Goal: Communication & Community: Answer question/provide support

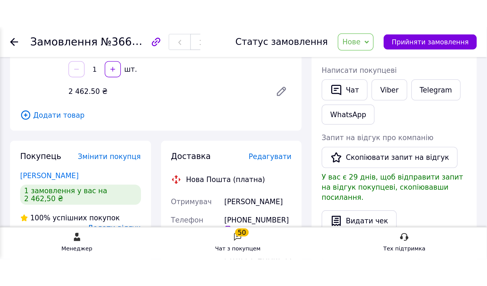
scroll to position [100, 0]
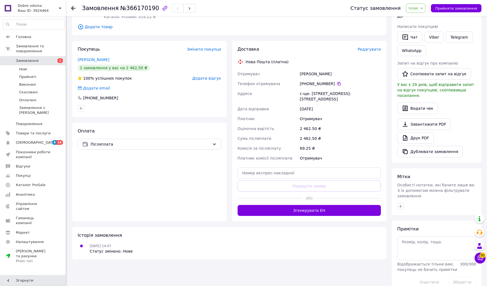
click at [26, 58] on span "Замовлення" at bounding box center [27, 60] width 23 height 5
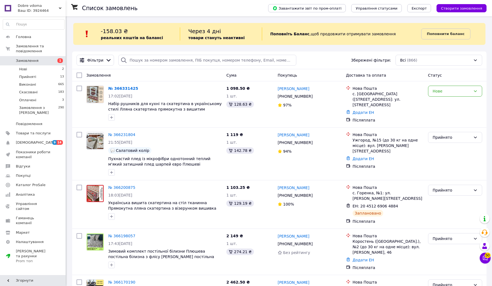
click at [121, 60] on icon at bounding box center [124, 60] width 7 height 7
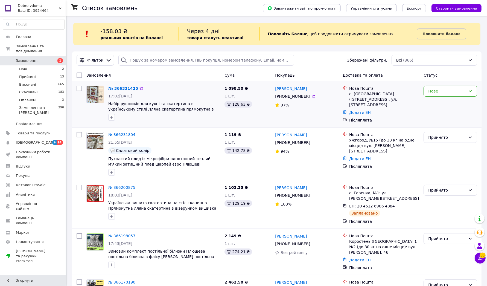
click at [123, 91] on link "№ 366331425" at bounding box center [123, 88] width 30 height 4
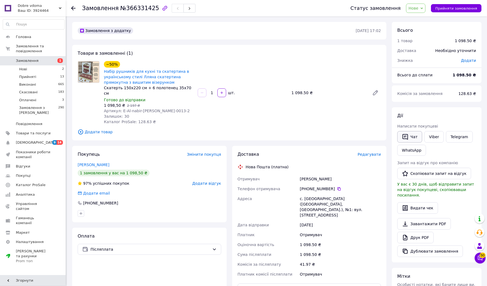
click at [264, 126] on button "Чат" at bounding box center [409, 136] width 25 height 11
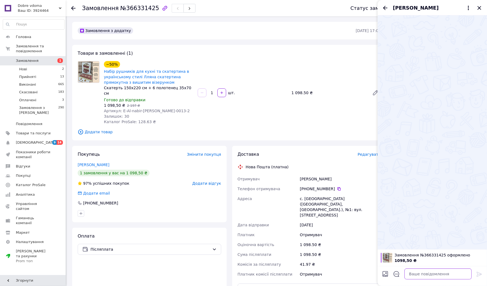
click at [264, 126] on textarea at bounding box center [438, 273] width 67 height 11
paste textarea "Добрий день! Ваше замовлення прийнято та відправлено на комплектацію, очікуйте …"
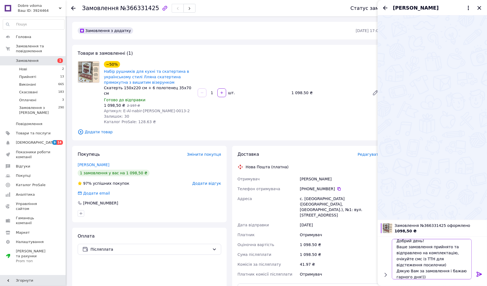
scroll to position [4, 0]
type textarea "Добрий день! Ваше замовлення прийнято та відправлено на комплектацію, очікуйте …"
click at [264, 126] on icon at bounding box center [479, 274] width 7 height 7
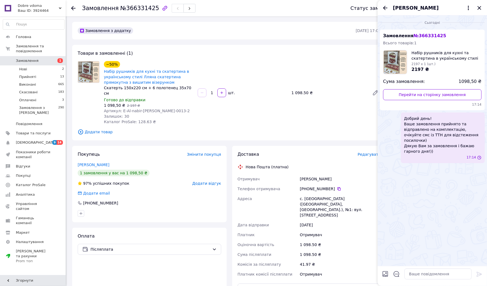
scroll to position [0, 0]
click at [135, 81] on link "Набір рушників для кухні та скатертина в українському стилі Лляна скатертина пр…" at bounding box center [146, 76] width 85 height 15
drag, startPoint x: 121, startPoint y: 86, endPoint x: 185, endPoint y: 87, distance: 63.2
click at [185, 87] on div "Скатерть 150х220 см + 6 полотенец 35х70 см" at bounding box center [148, 90] width 89 height 11
copy div "150х220 см + 6 полотенец 35х70 см"
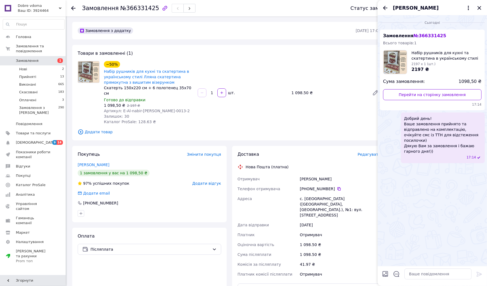
click at [264, 126] on div "с. [GEOGRAPHIC_DATA] ([GEOGRAPHIC_DATA], [GEOGRAPHIC_DATA].), №1: вул. [STREET_…" at bounding box center [340, 207] width 83 height 26
copy div "Миколаївка"
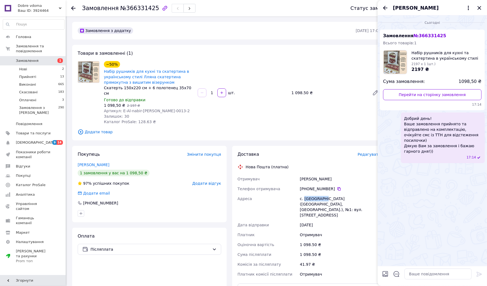
click at [264, 126] on div "с. [GEOGRAPHIC_DATA] ([GEOGRAPHIC_DATA], [GEOGRAPHIC_DATA].), №1: вул. [STREET_…" at bounding box center [340, 207] width 83 height 26
